Goal: Transaction & Acquisition: Purchase product/service

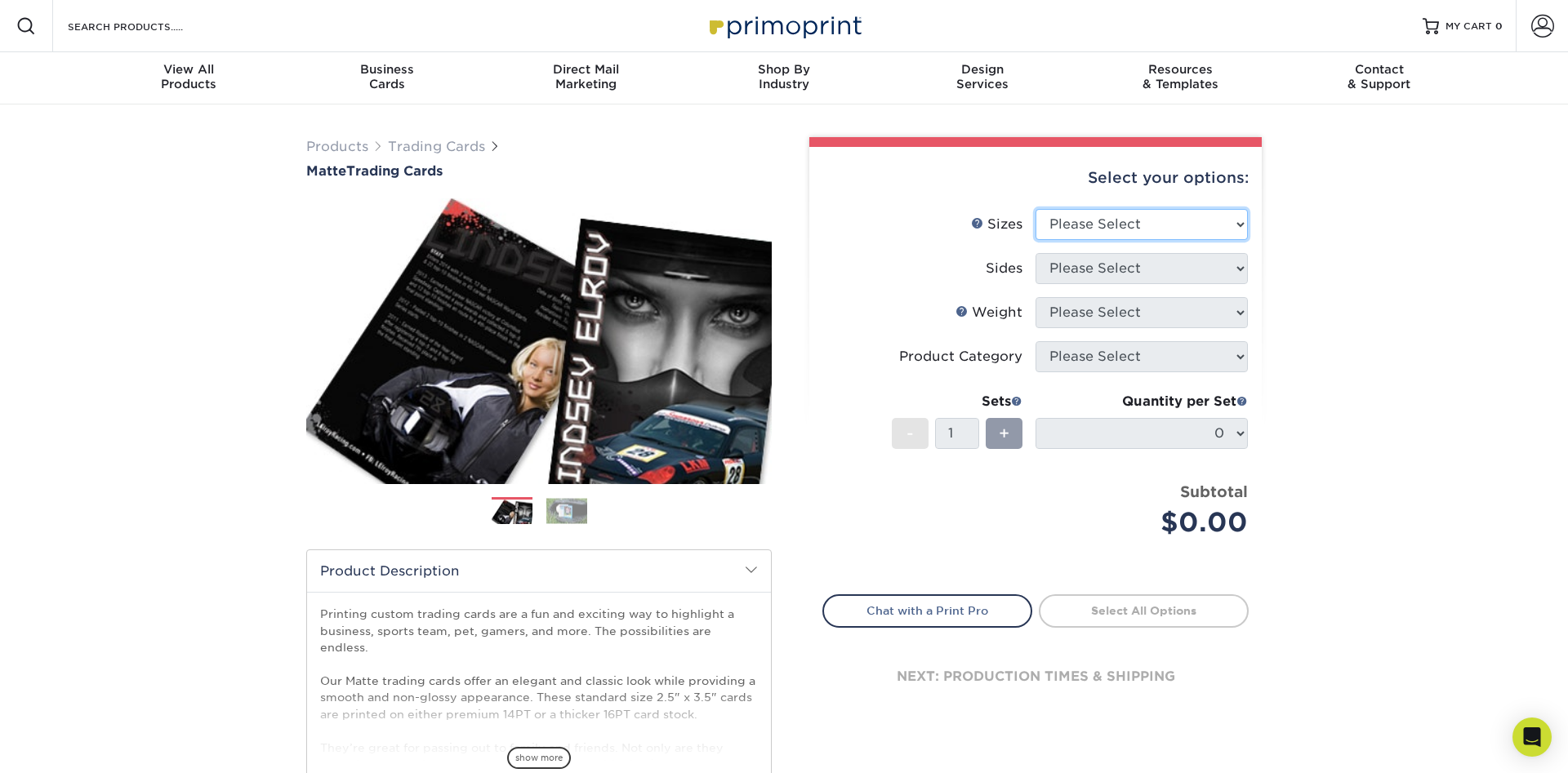
click at [1035, 209] on select "Please Select 2.5" x 3.5"" at bounding box center [1141, 224] width 212 height 31
select select "2.50x3.50"
click option "2.5" x 3.5"" at bounding box center [0, 0] width 0 height 0
click at [1035, 253] on select "Please Select Print Both Sides Print Front Only" at bounding box center [1141, 268] width 212 height 31
select select "13abbda7-1d64-4f25-8bb2-c179b224825d"
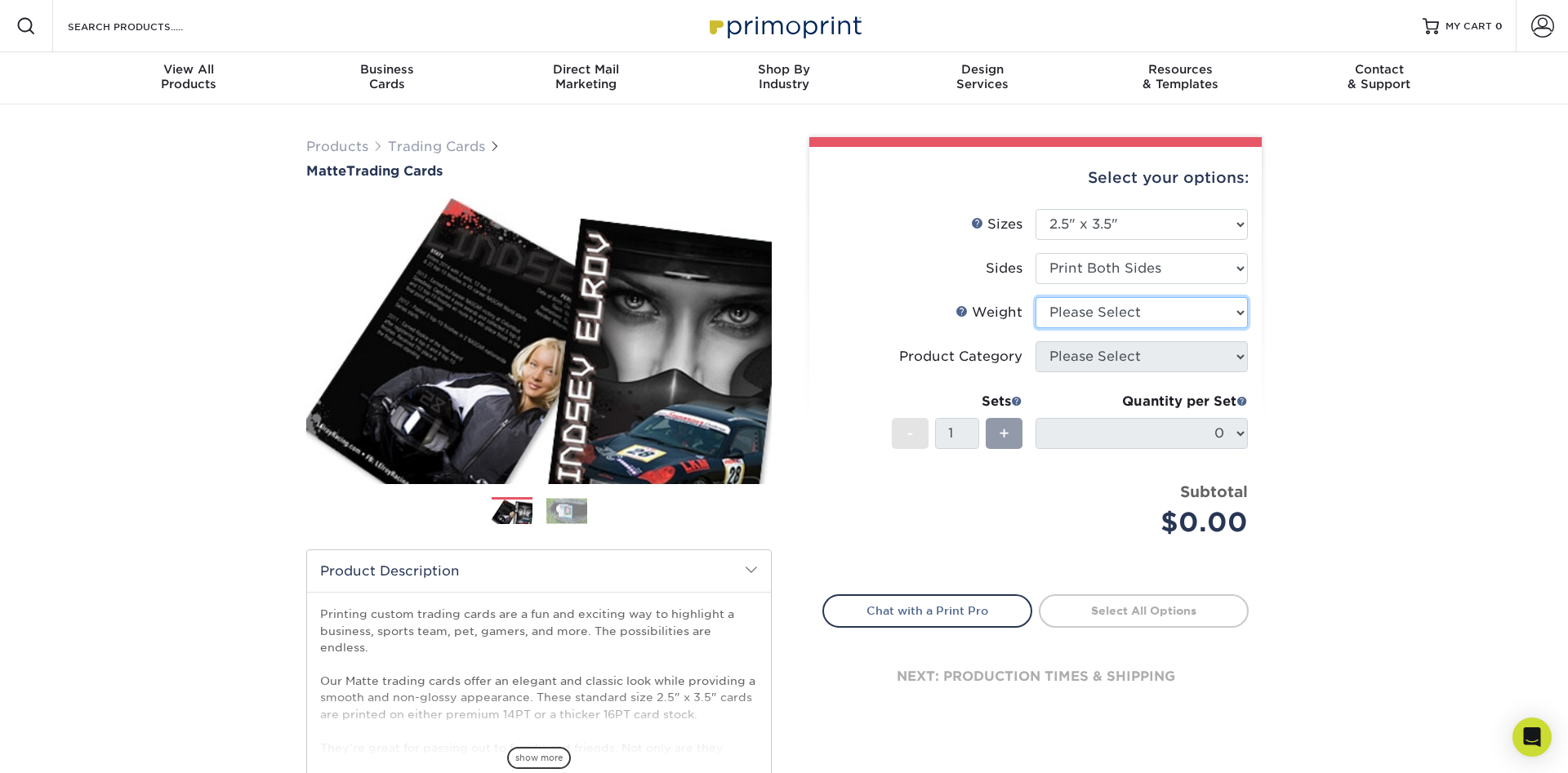
click at [1035, 297] on select "Please Select 16PT 14PT" at bounding box center [1141, 312] width 212 height 31
select select "14PT"
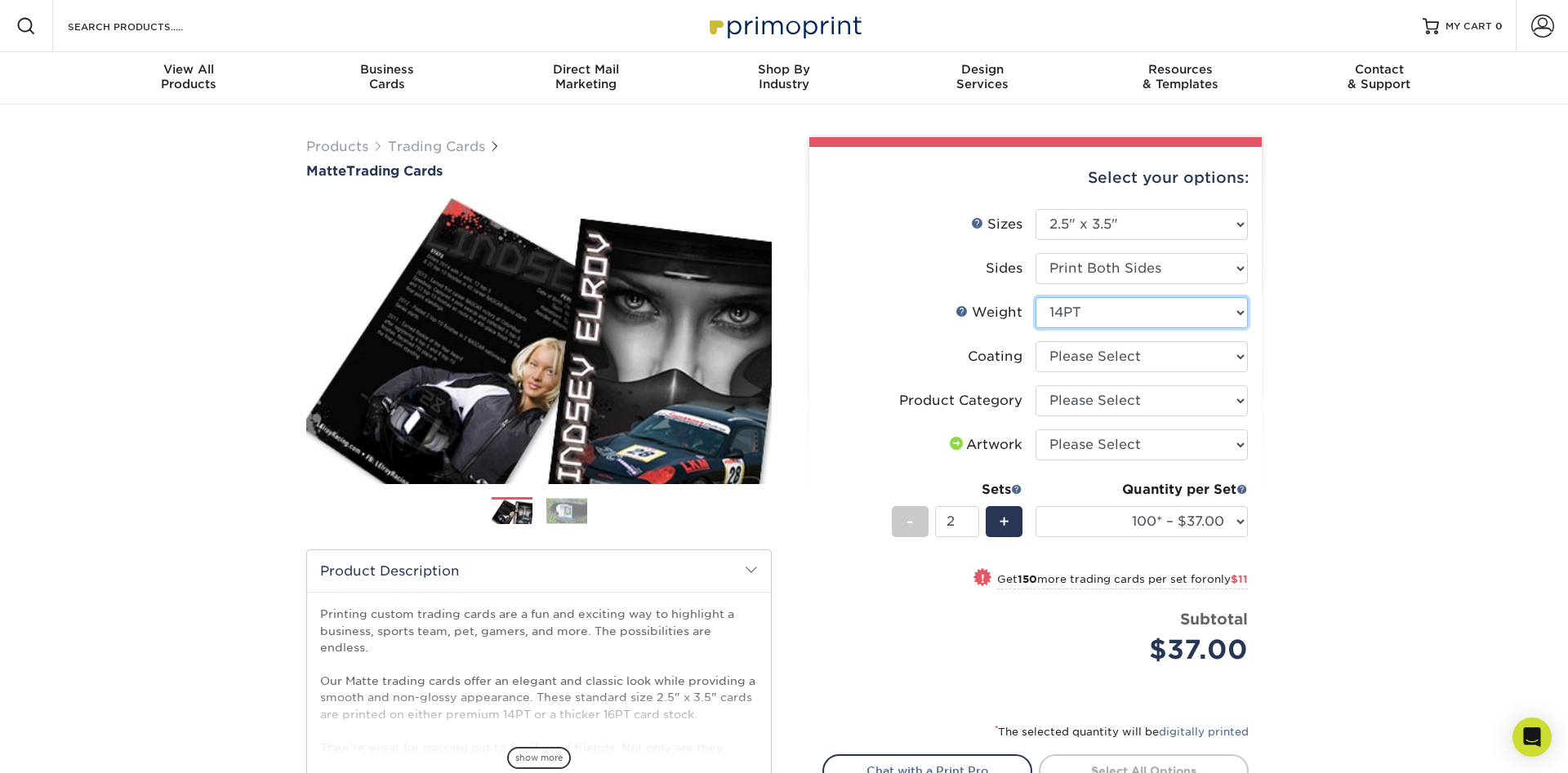
click at [971, 519] on input "2" at bounding box center [956, 522] width 43 height 31
click at [971, 518] on input "3" at bounding box center [956, 522] width 43 height 31
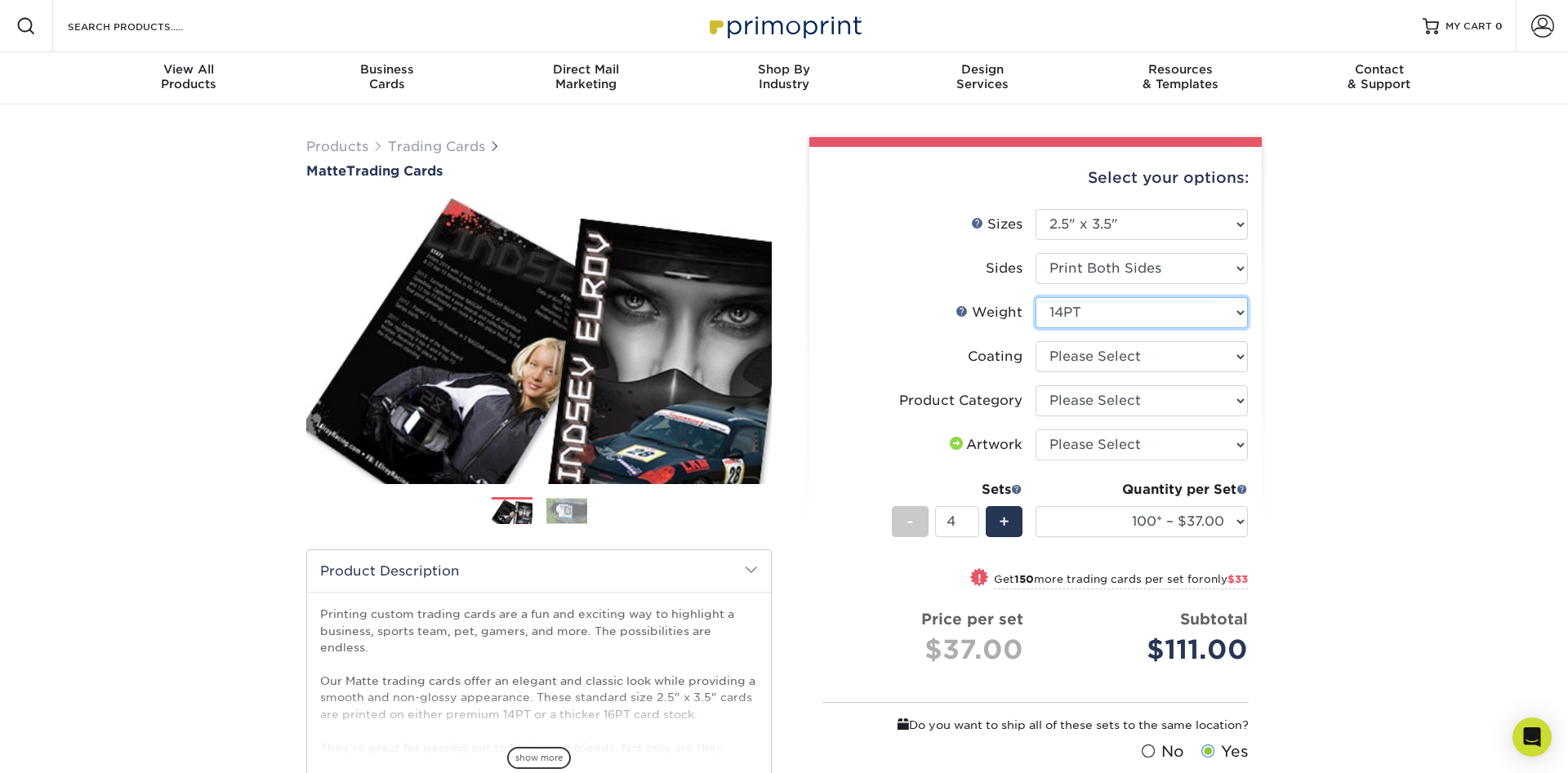
click at [970, 518] on input "4" at bounding box center [956, 522] width 43 height 31
click at [970, 518] on input "5" at bounding box center [956, 522] width 43 height 31
click at [970, 518] on input "6" at bounding box center [956, 522] width 43 height 31
click at [970, 518] on input "7" at bounding box center [956, 522] width 43 height 31
click at [970, 518] on input "8" at bounding box center [956, 522] width 43 height 31
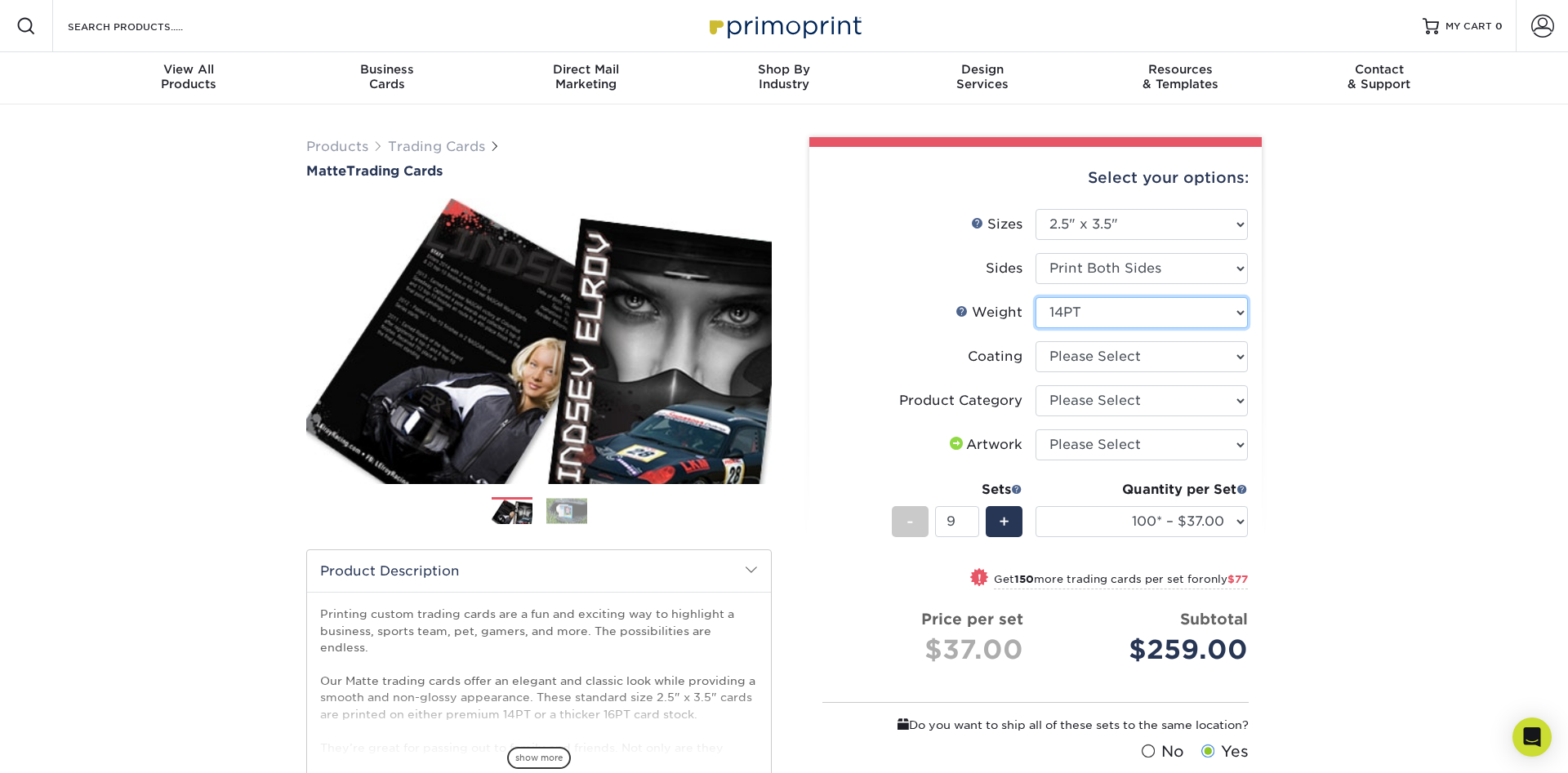
click at [970, 518] on input "9" at bounding box center [956, 522] width 43 height 31
click at [970, 518] on input "10" at bounding box center [956, 522] width 43 height 31
click at [970, 518] on input "11" at bounding box center [956, 522] width 43 height 31
click at [970, 518] on input "12" at bounding box center [956, 522] width 43 height 31
click at [970, 518] on input "13" at bounding box center [956, 522] width 43 height 31
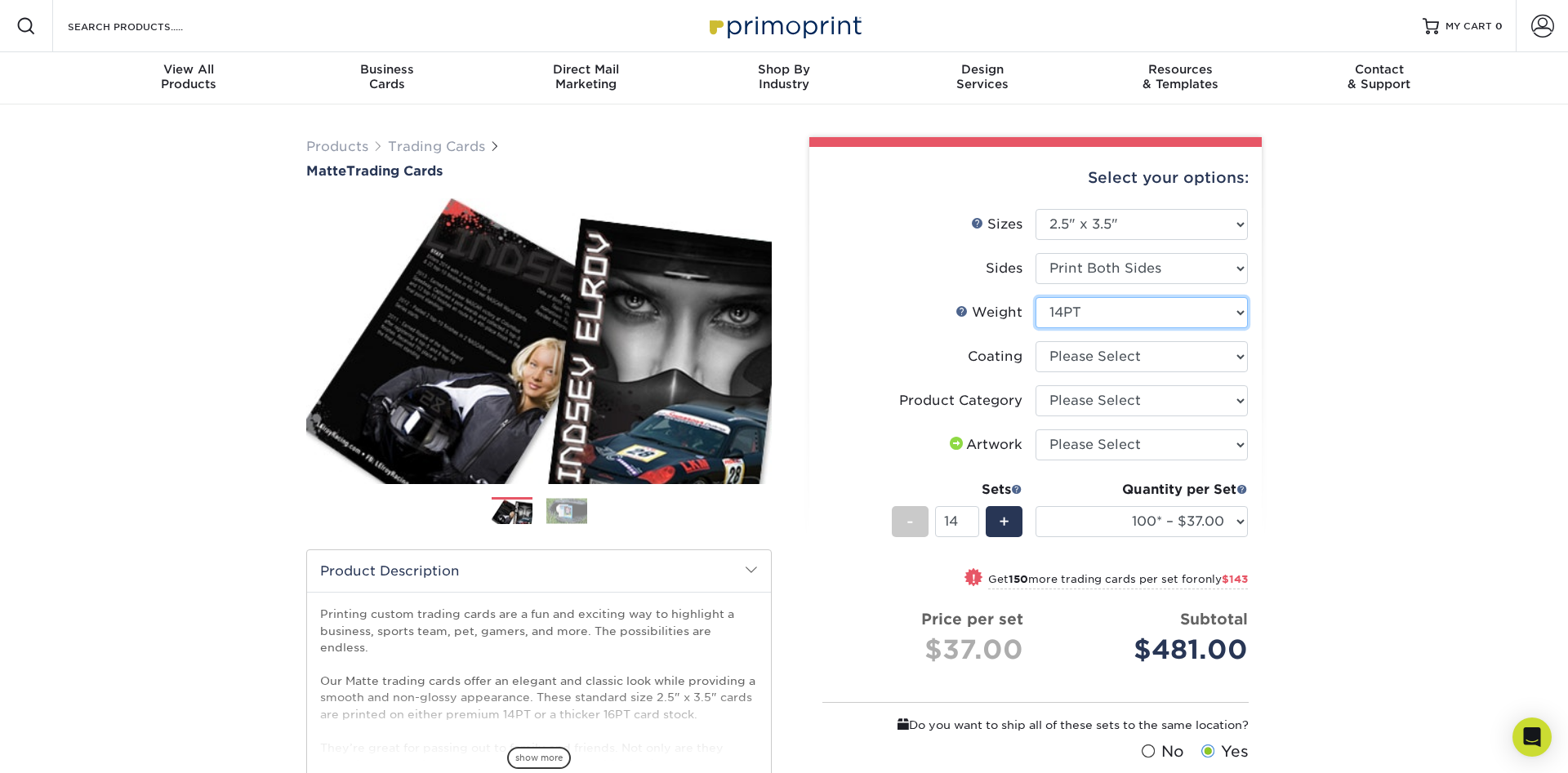
type input "14"
click at [970, 518] on input "14" at bounding box center [956, 522] width 43 height 31
click at [1035, 341] on select at bounding box center [1141, 356] width 212 height 31
select select "121bb7b5-3b4d-429f-bd8d-bbf80e953313"
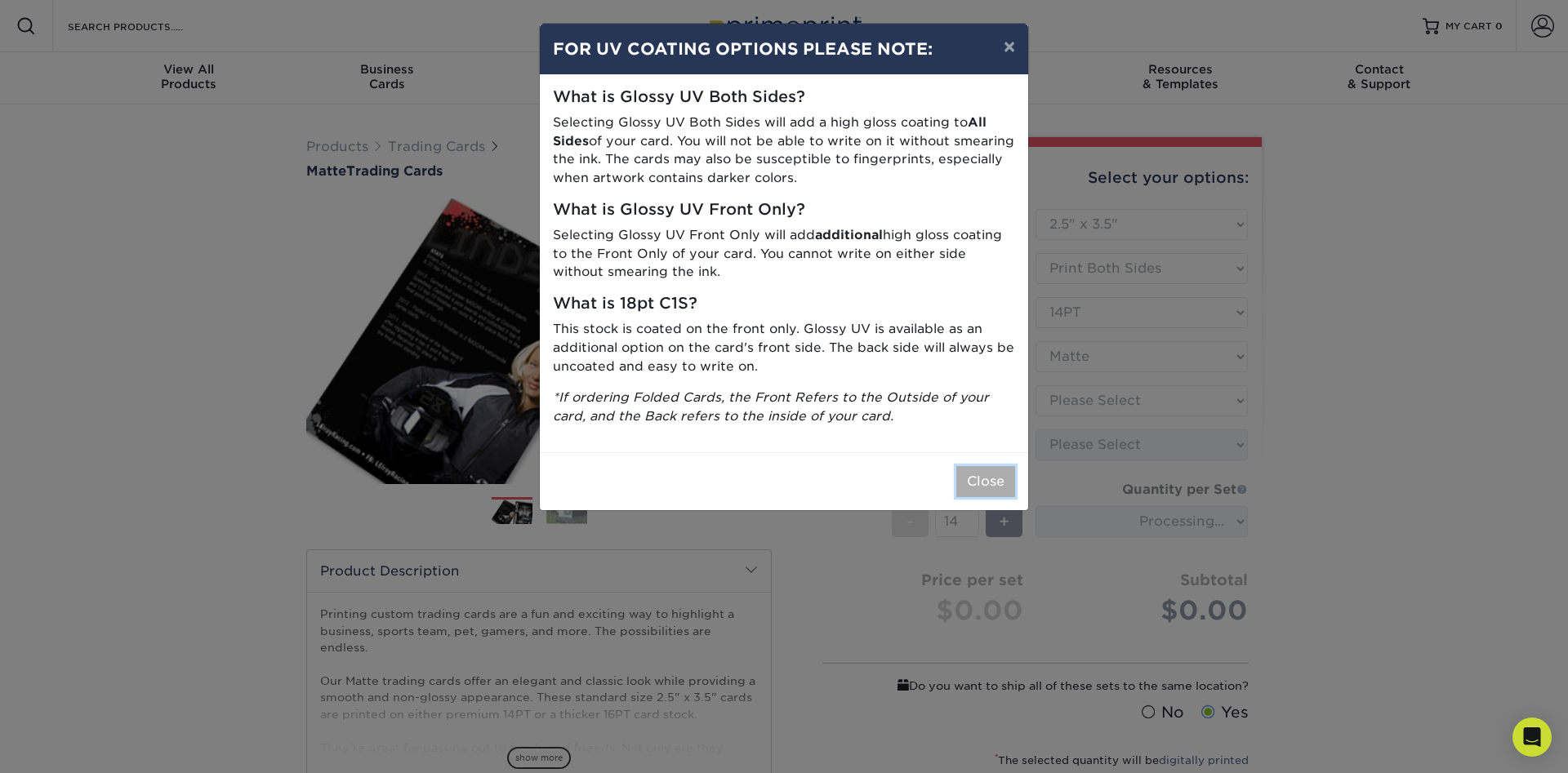
click at [991, 487] on button "Close" at bounding box center [985, 481] width 59 height 31
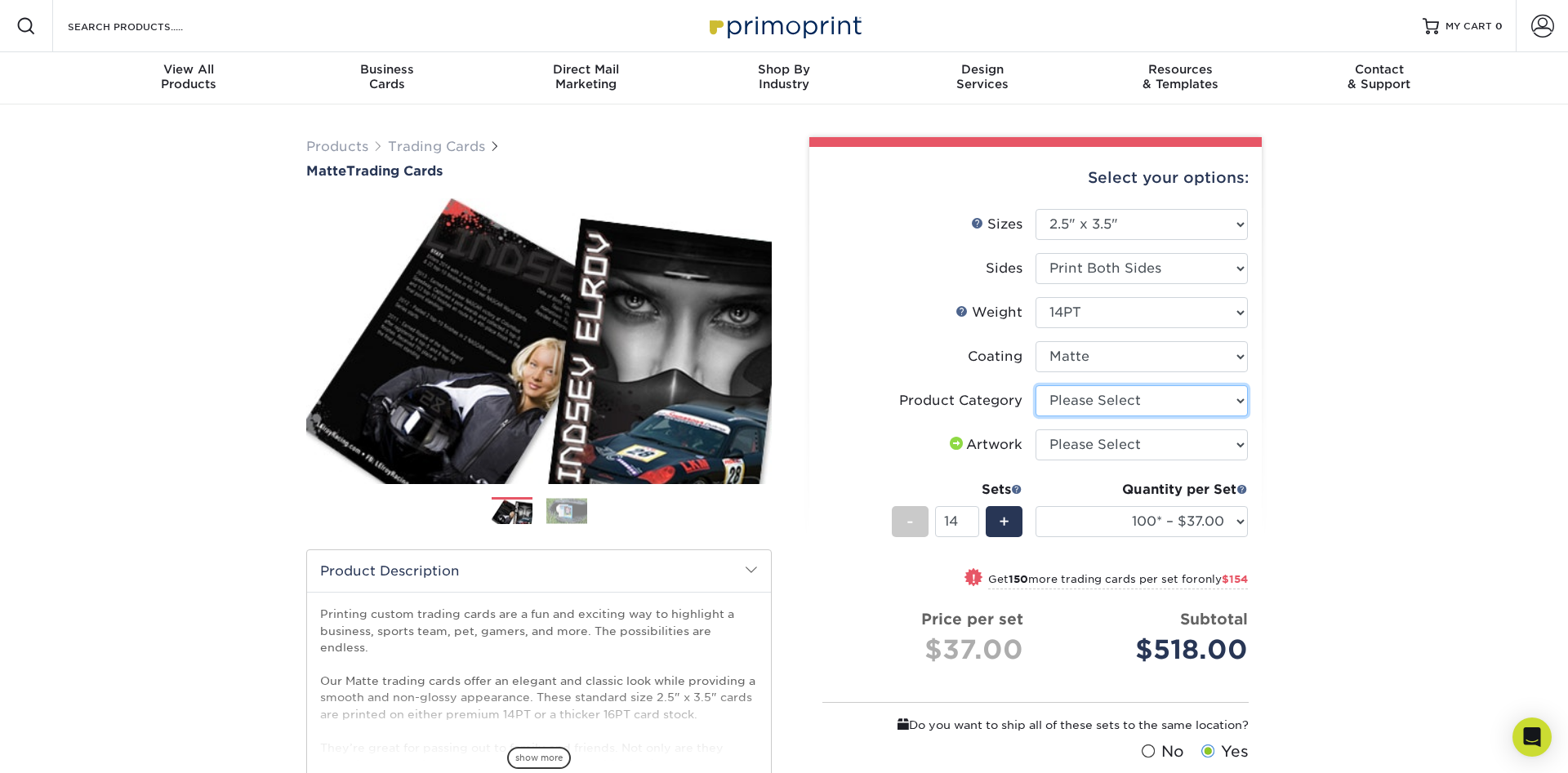
click at [1035, 386] on select "Please Select Trading Cards" at bounding box center [1141, 401] width 212 height 31
select select "c2f9bce9-36c2-409d-b101-c29d9d031e18"
click option "Trading Cards" at bounding box center [0, 0] width 0 height 0
click at [1035, 430] on select "Please Select I will upload files I need a design - $100" at bounding box center [1141, 445] width 212 height 31
select select "upload"
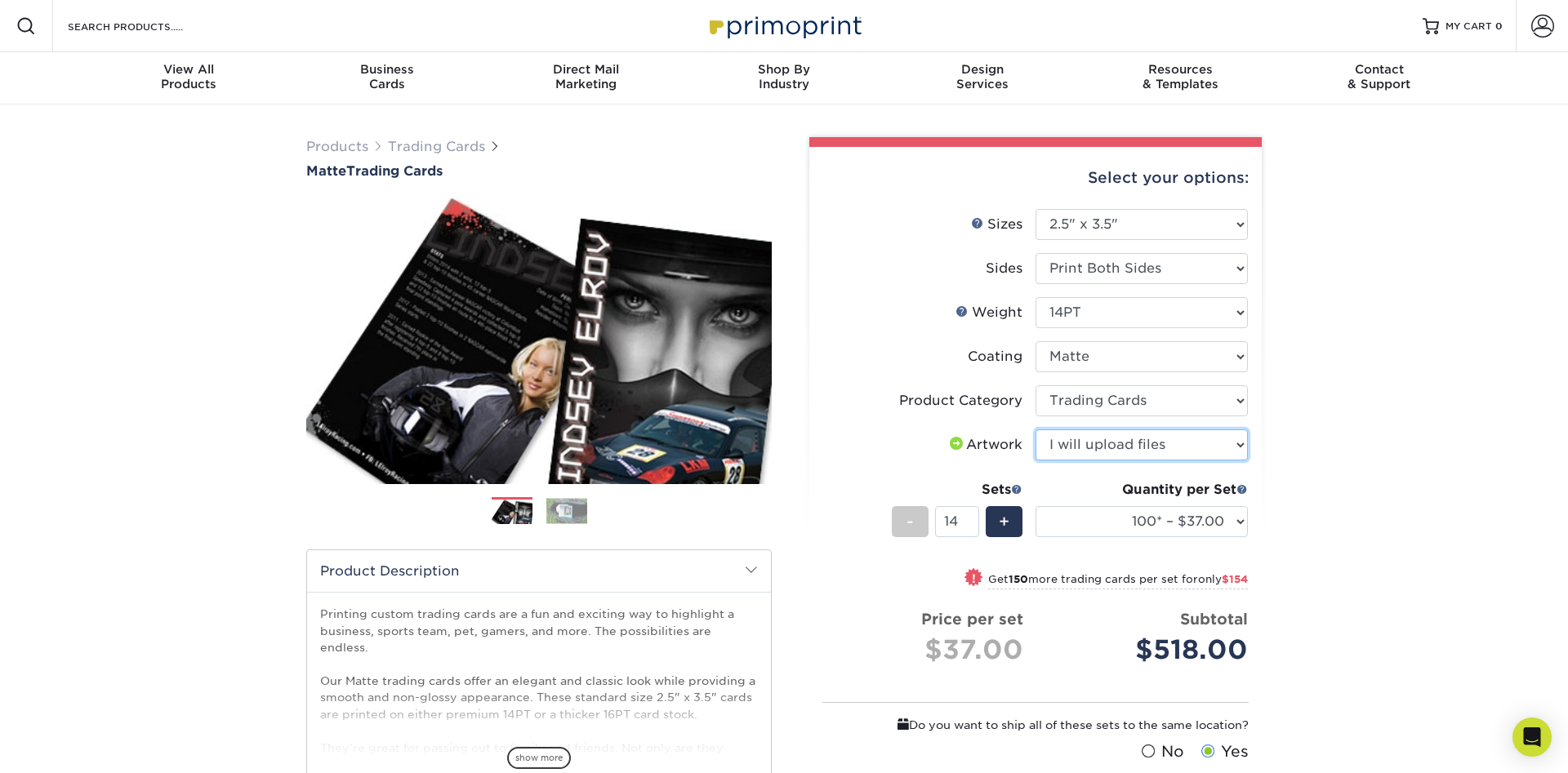
click option "I will upload files" at bounding box center [0, 0] width 0 height 0
click at [1035, 253] on select "Please Select Print Both Sides Print Front Only" at bounding box center [1141, 268] width 212 height 31
select select "32d3c223-f82c-492b-b915-ba065a00862f"
select select "-1"
select select
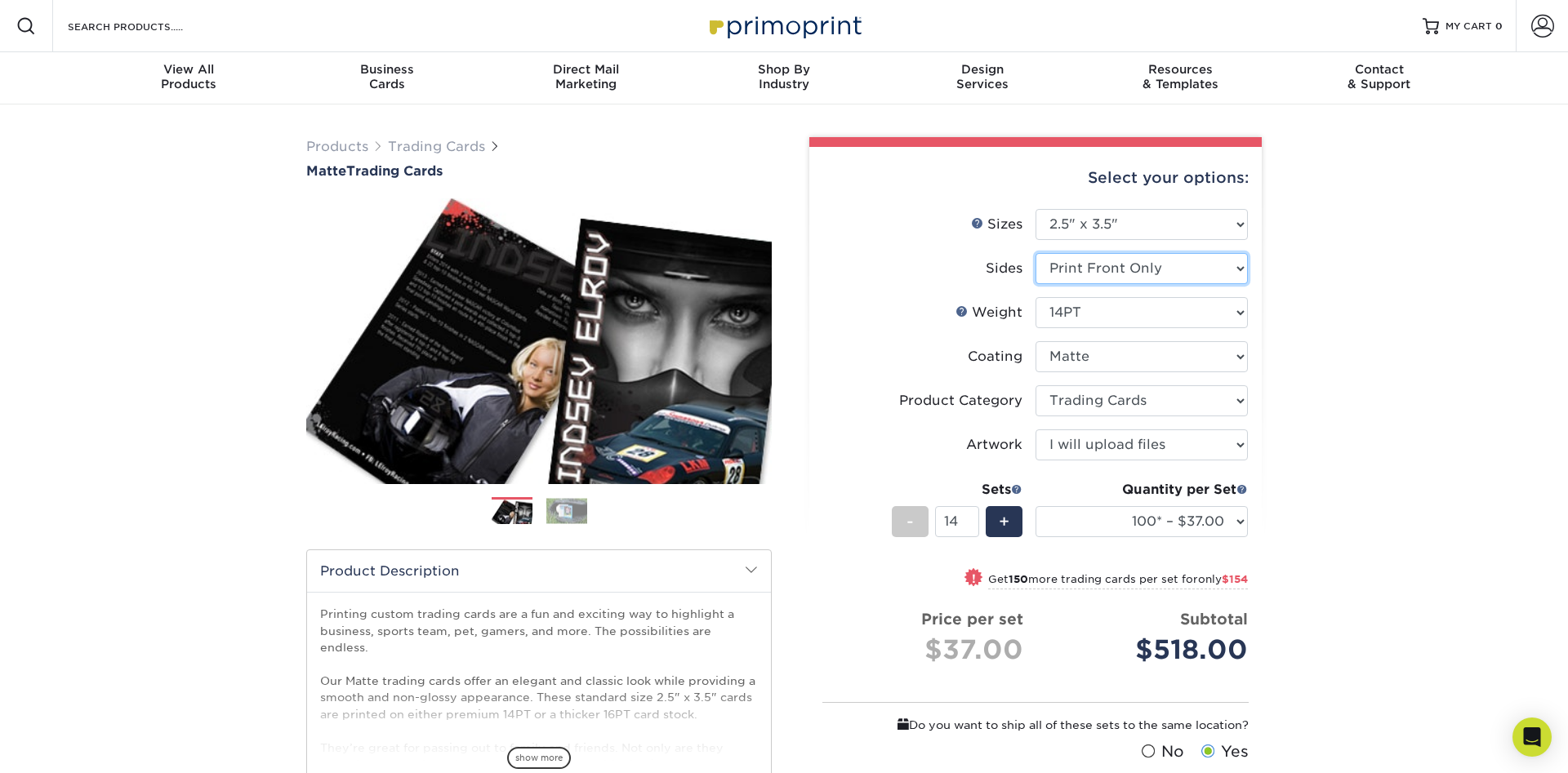
select select "-1"
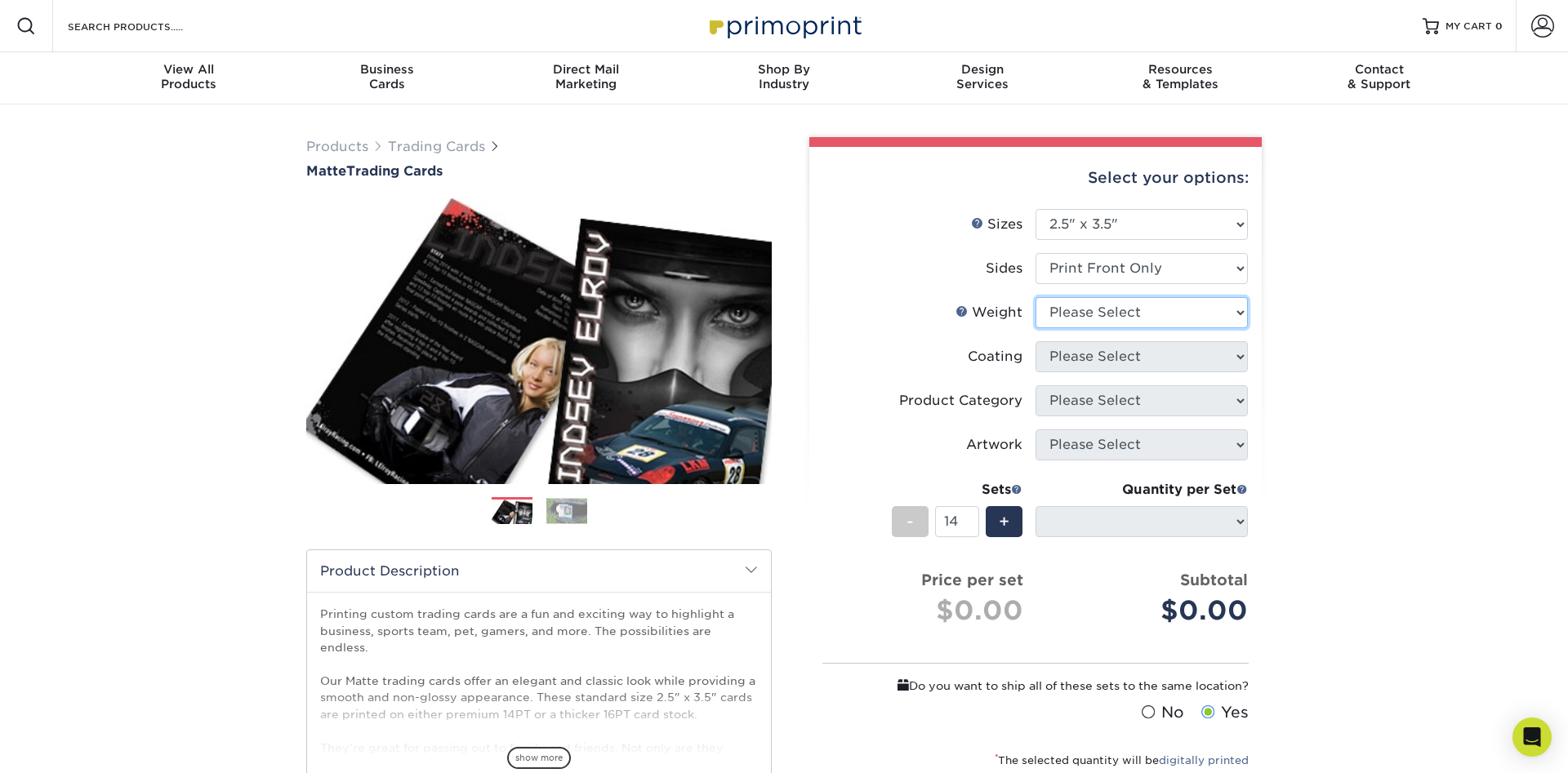
click at [1035, 297] on select "Please Select 16PT 14PT" at bounding box center [1141, 312] width 212 height 31
select select "14PT"
select select "-1"
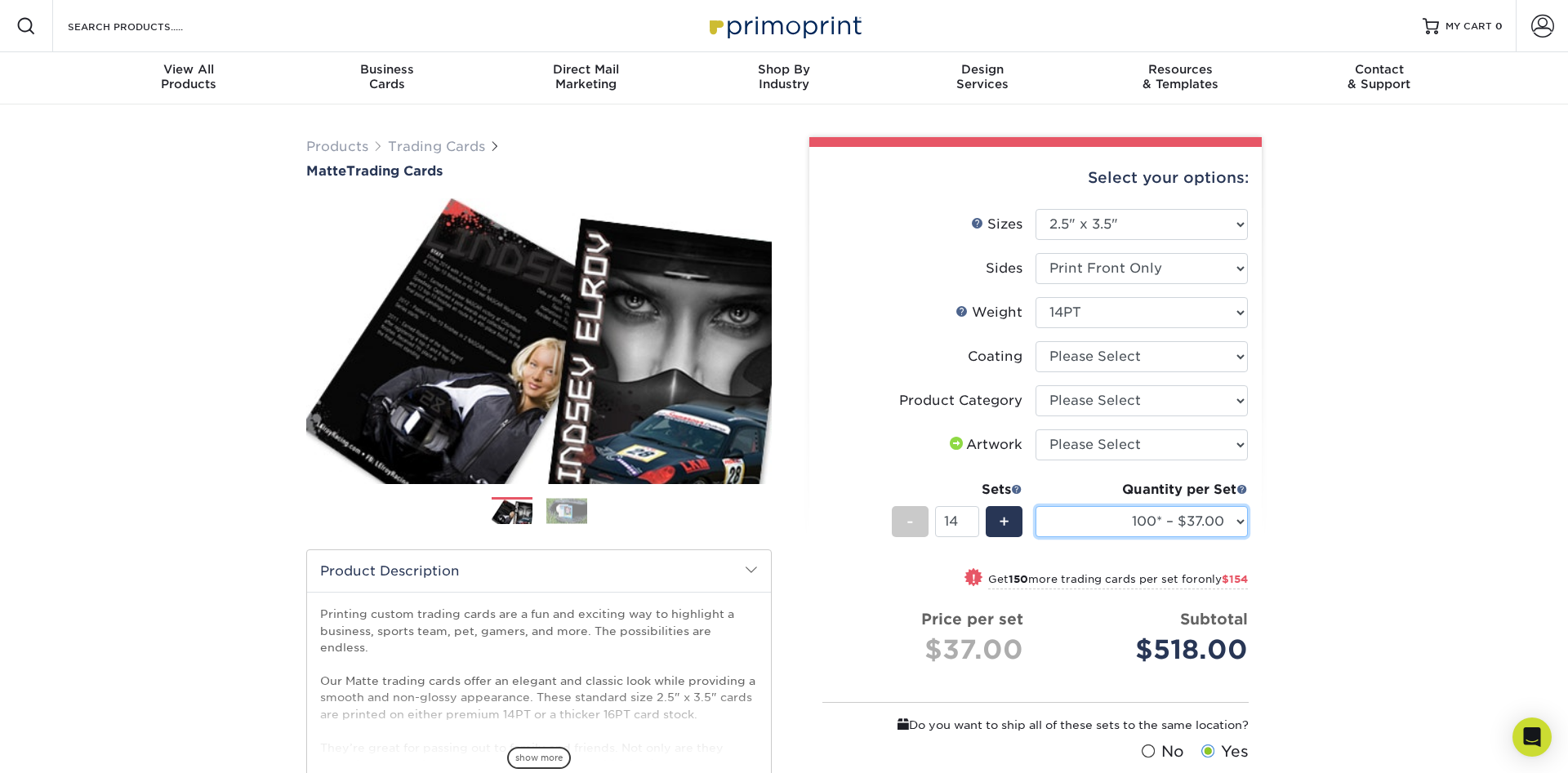
click at [1035, 507] on select "100* – $37.00 250* – $48.00 500* – $59.00 1000 – $72.00 2500 – $141.00 5000 – $…" at bounding box center [1141, 522] width 212 height 31
